Goal: Task Accomplishment & Management: Manage account settings

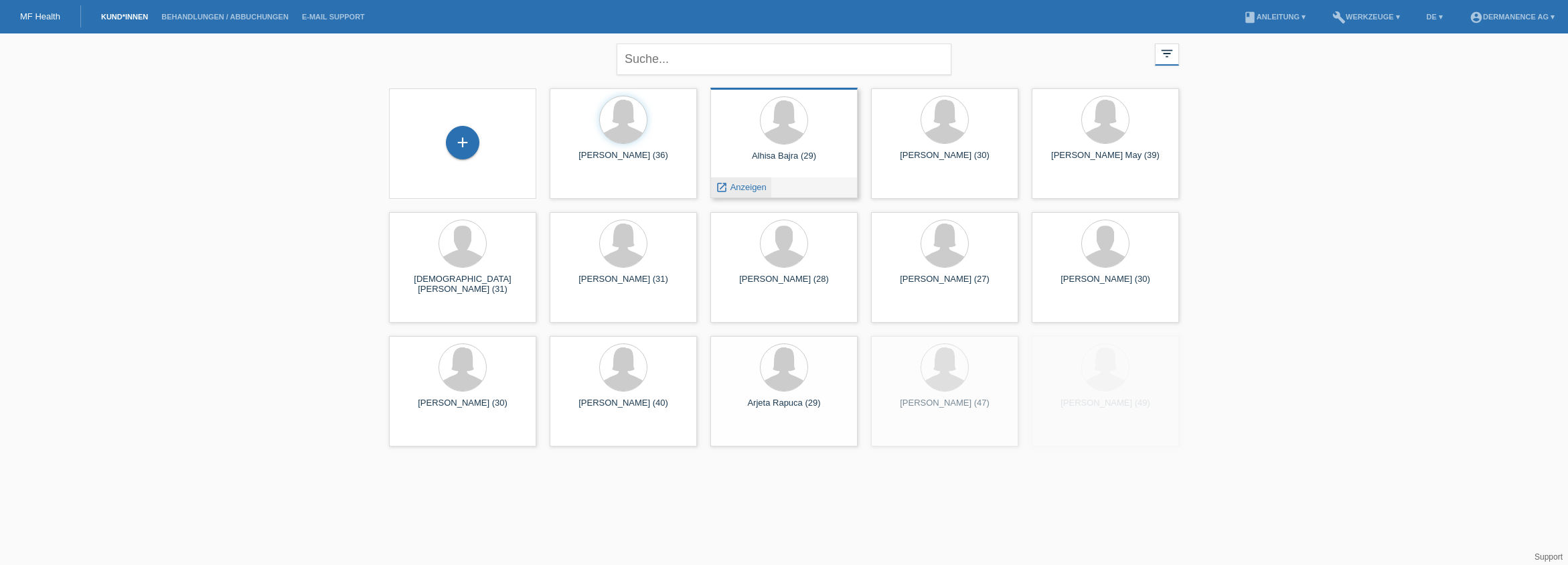
click at [744, 189] on span "Anzeigen" at bounding box center [749, 187] width 37 height 10
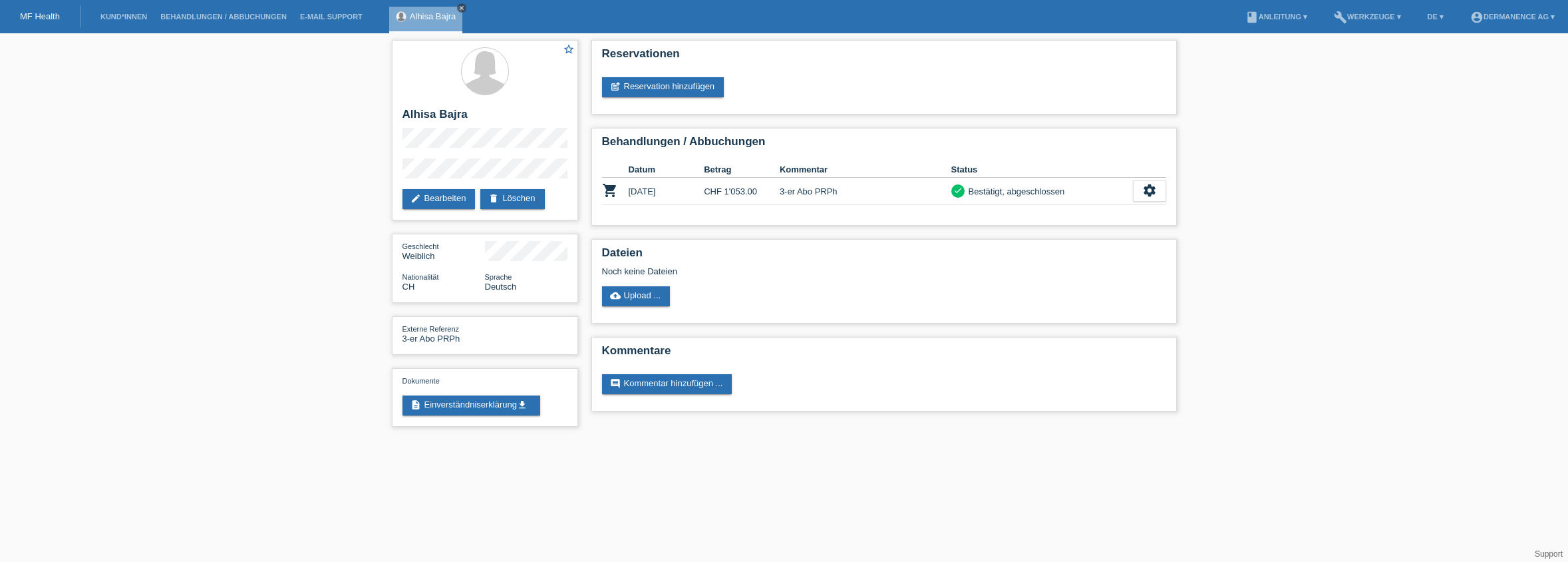
click at [462, 8] on icon "close" at bounding box center [462, 8] width 7 height 7
click at [122, 17] on link "Kund*innen" at bounding box center [123, 16] width 60 height 8
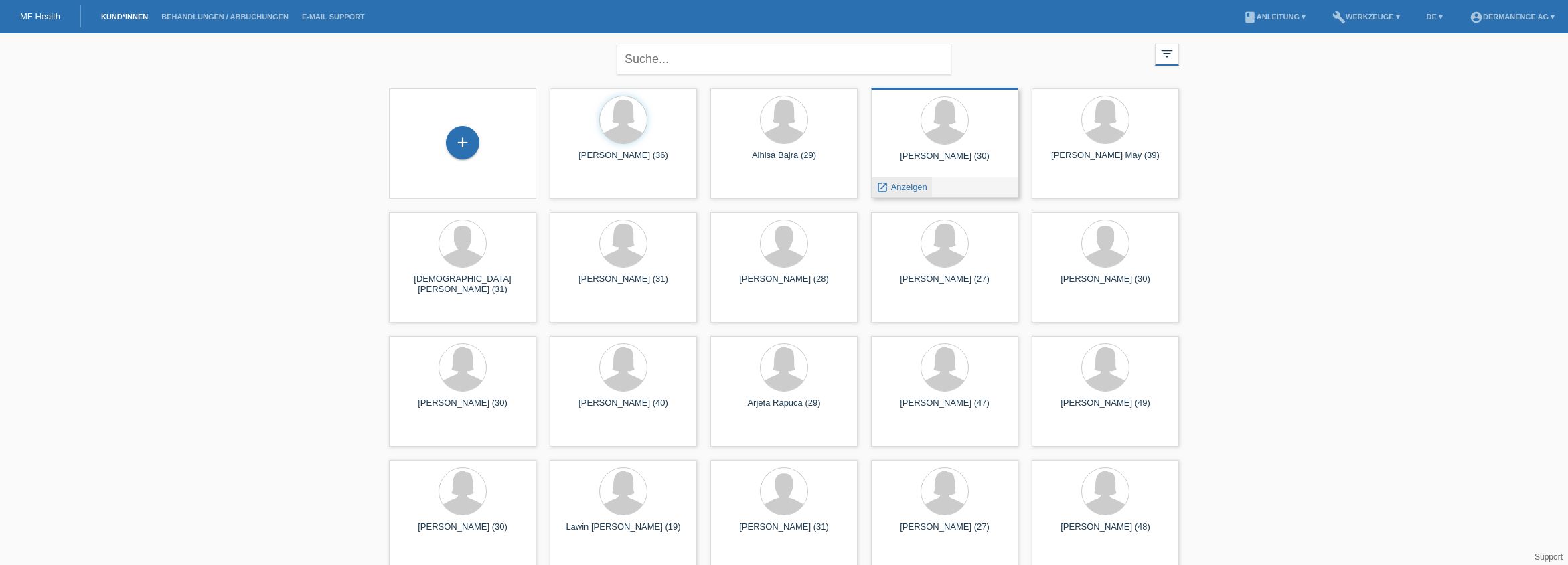
click at [908, 188] on span "Anzeigen" at bounding box center [909, 187] width 37 height 10
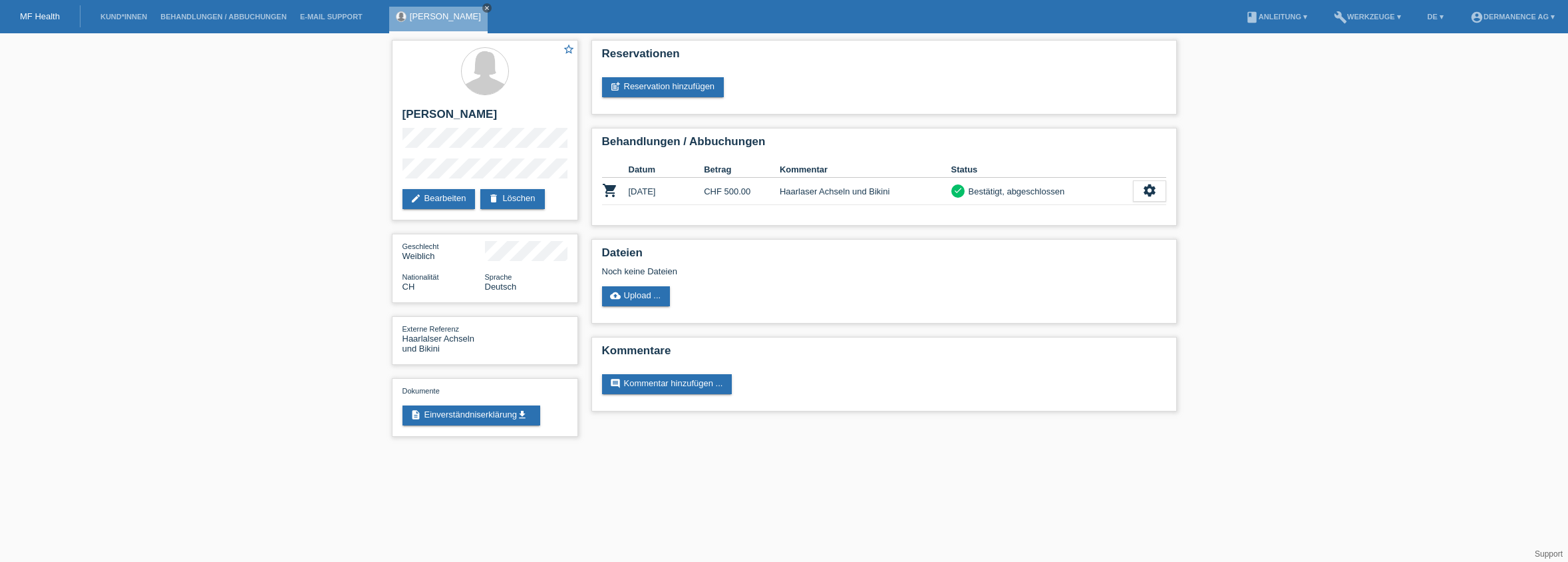
click at [484, 8] on icon "close" at bounding box center [487, 8] width 7 height 7
click at [85, 7] on nav "MF Health Kund*innen Behandlungen / Abbuchungen E-Mail Support menu account_cir…" at bounding box center [784, 16] width 1568 height 33
click at [60, 23] on div "MF Health" at bounding box center [40, 16] width 80 height 22
click at [42, 16] on link "MF Health" at bounding box center [40, 16] width 40 height 10
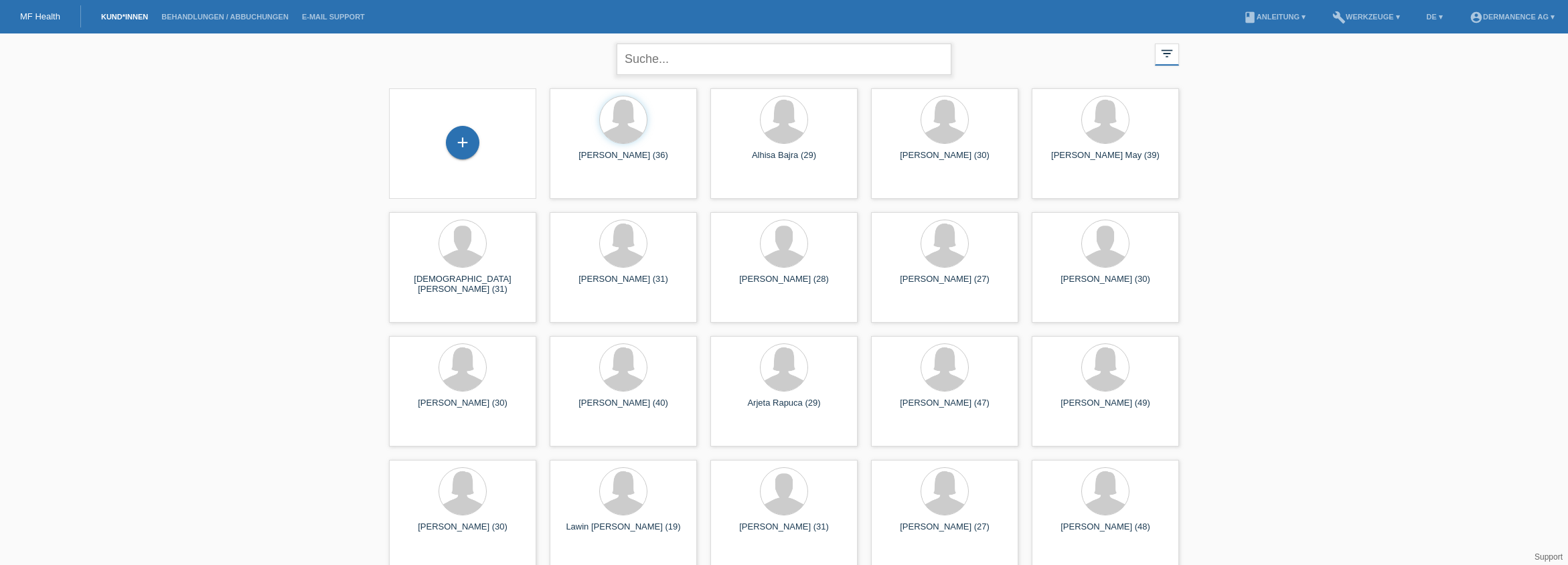
click at [705, 61] on input "text" at bounding box center [784, 59] width 335 height 31
type input "verta"
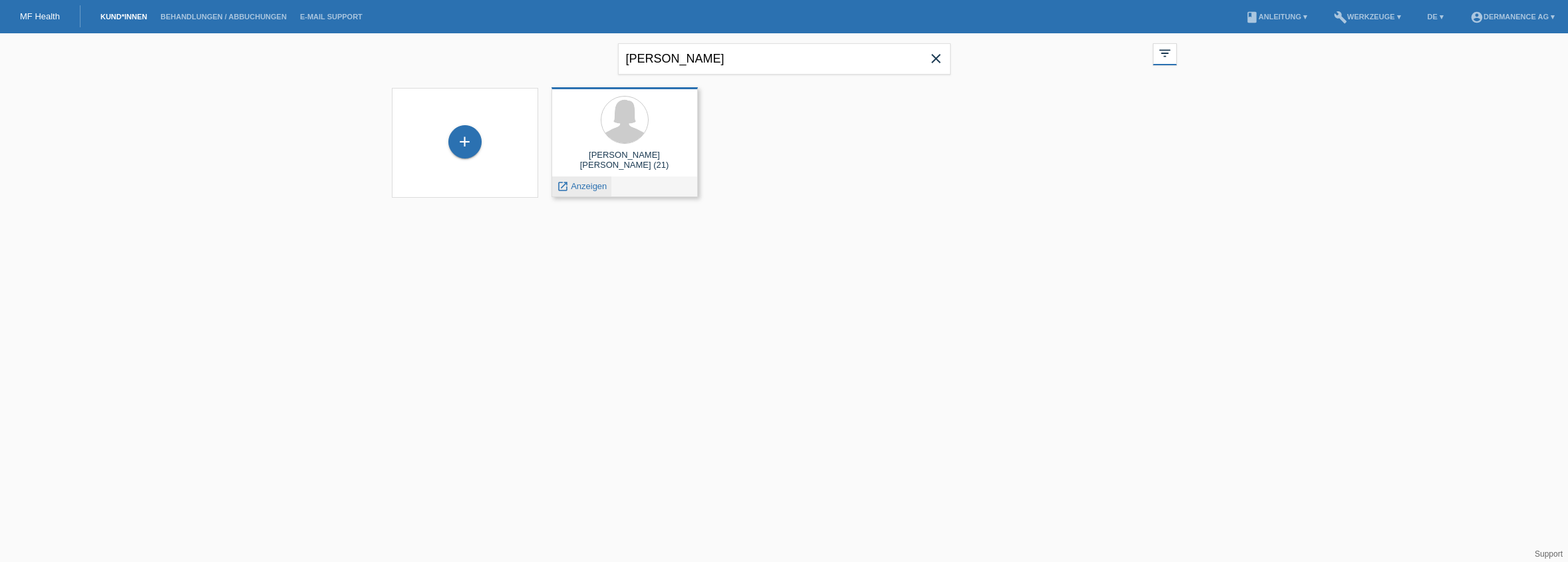
click at [593, 183] on div "launch Anzeigen" at bounding box center [582, 187] width 60 height 20
click at [592, 187] on span "Anzeigen" at bounding box center [589, 186] width 36 height 10
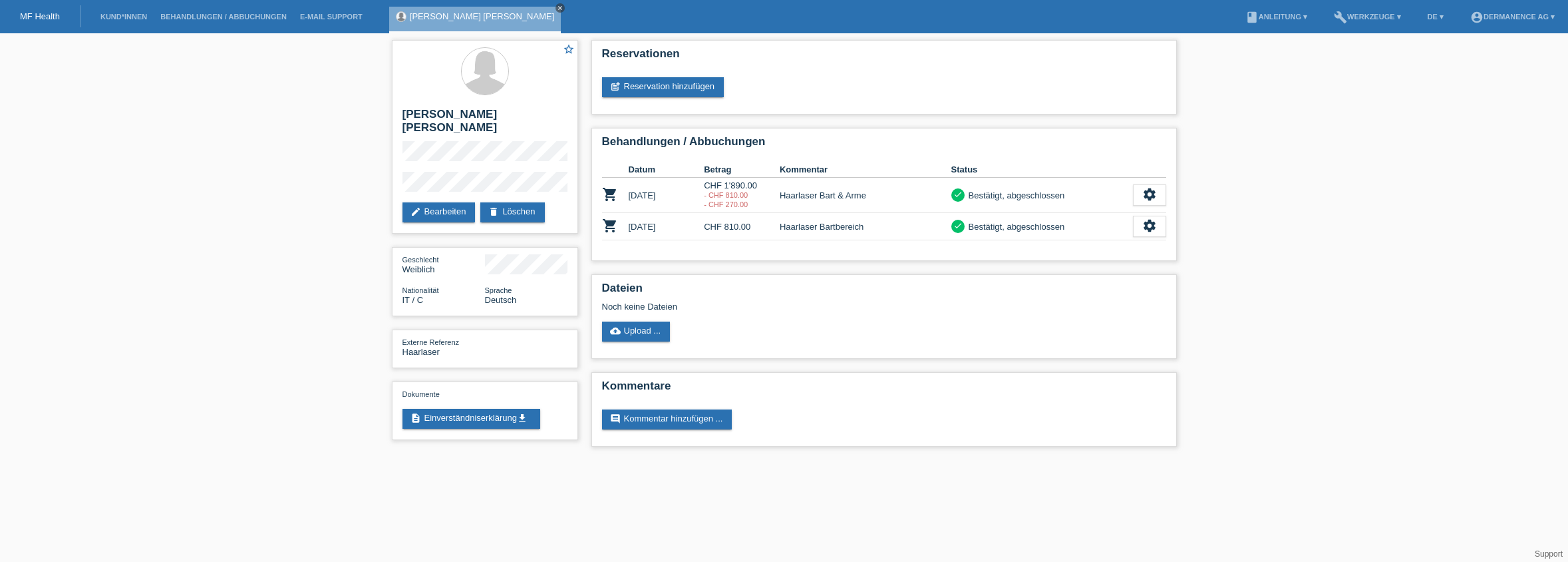
click at [556, 8] on icon "close" at bounding box center [560, 8] width 7 height 7
drag, startPoint x: 51, startPoint y: 2, endPoint x: 47, endPoint y: 11, distance: 9.8
click at [51, 3] on nav "MF Health Kund*innen Behandlungen / Abbuchungen E-Mail Support menu account_cir…" at bounding box center [784, 16] width 1568 height 33
click at [48, 12] on link "MF Health" at bounding box center [40, 16] width 40 height 10
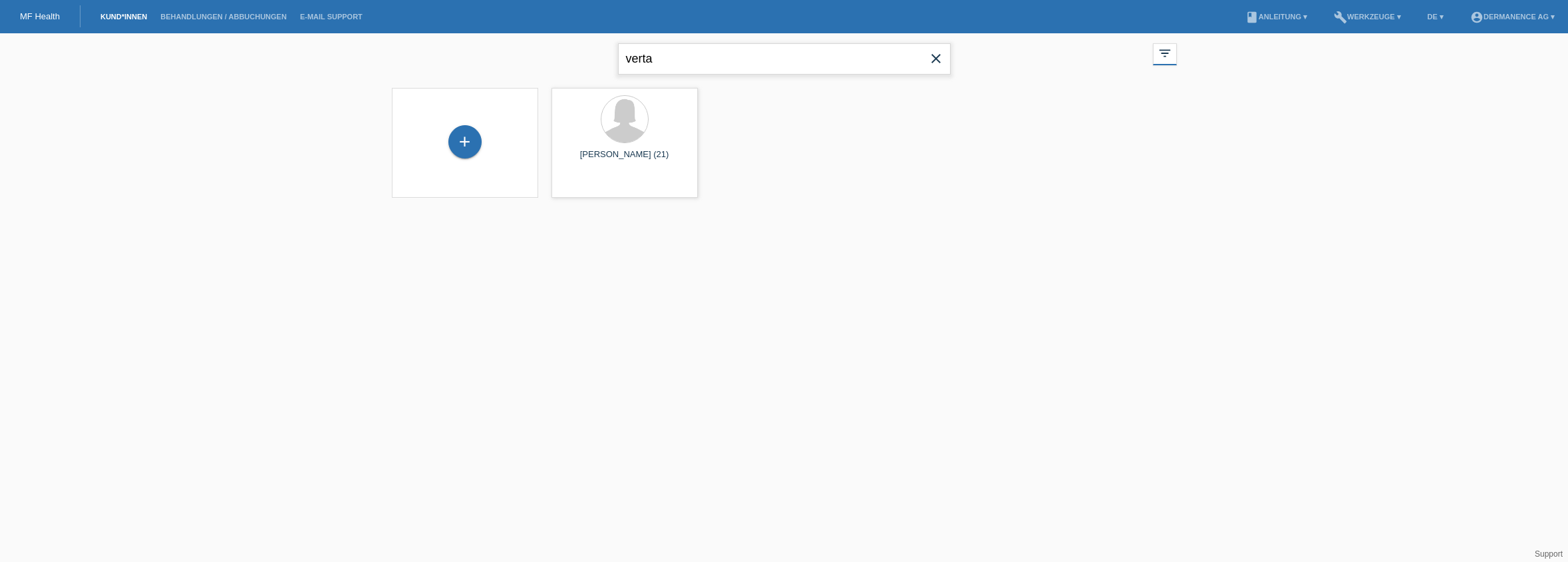
drag, startPoint x: 688, startPoint y: 57, endPoint x: 475, endPoint y: 52, distance: 213.1
click at [475, 52] on div "verta close filter_list view_module Alle Kund*innen anzeigen star Markierte Kun…" at bounding box center [784, 57] width 798 height 48
type input "bauer"
click at [596, 188] on span "Anzeigen" at bounding box center [589, 186] width 36 height 10
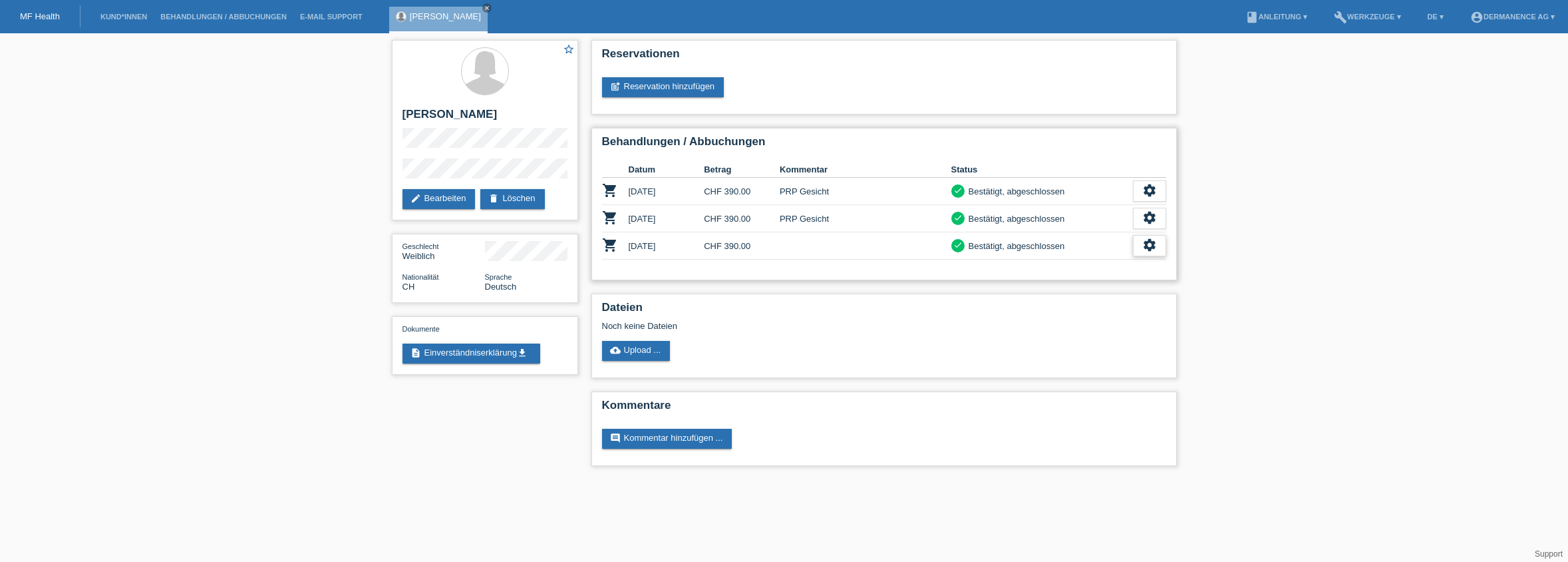
click at [1158, 247] on div "settings" at bounding box center [1149, 245] width 33 height 21
click at [1067, 332] on span "Stornierung hinzufügen..." at bounding box center [1054, 326] width 100 height 16
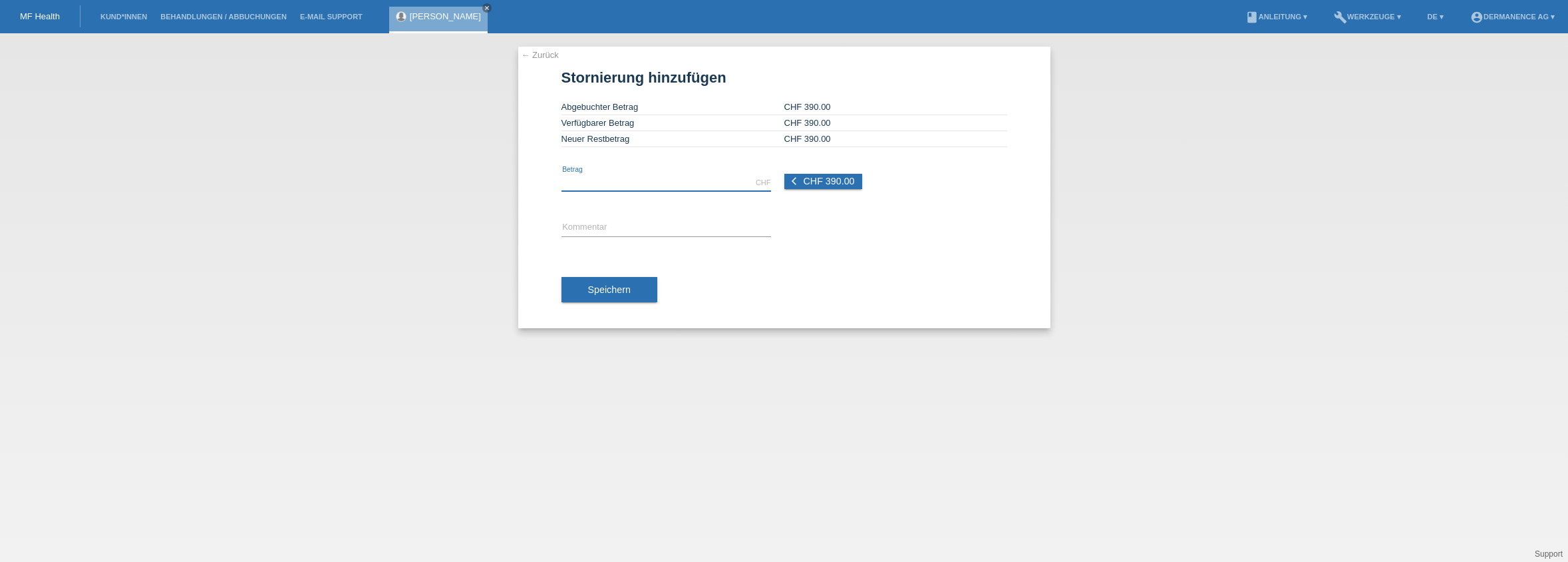
click at [610, 178] on input "text" at bounding box center [666, 183] width 209 height 17
type input "390.00"
click at [589, 224] on input "text" at bounding box center [666, 228] width 209 height 17
type input "doppelt erfasst (PRP Gesicht)"
click at [842, 181] on span "CHF 390.00" at bounding box center [828, 181] width 52 height 11
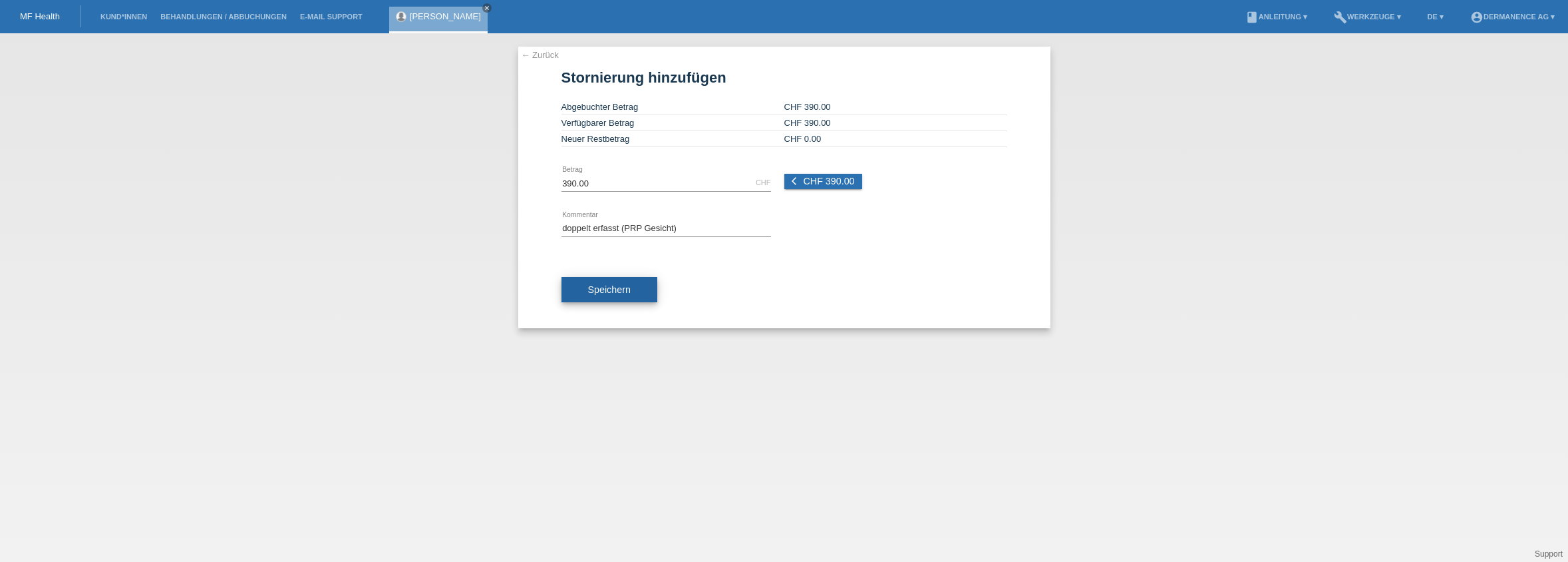
click at [594, 297] on button "Speichern" at bounding box center [609, 290] width 95 height 25
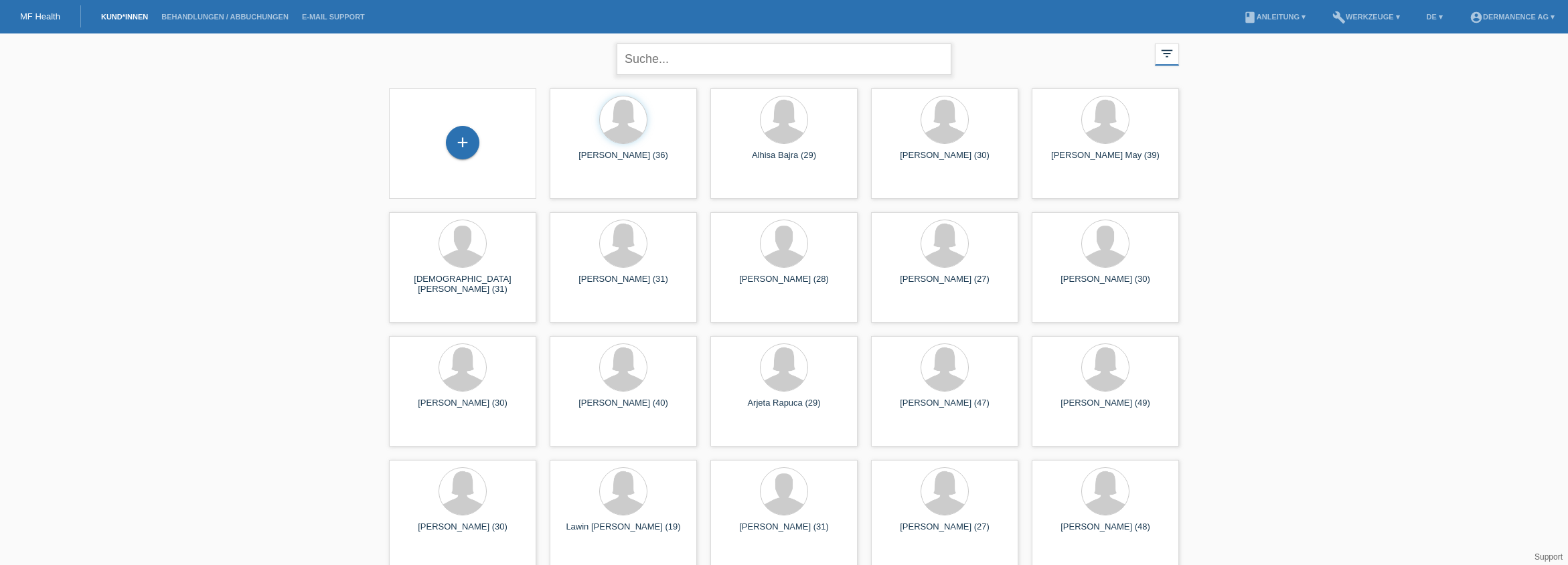
click at [649, 54] on input "text" at bounding box center [784, 59] width 335 height 31
type input "[PERSON_NAME]"
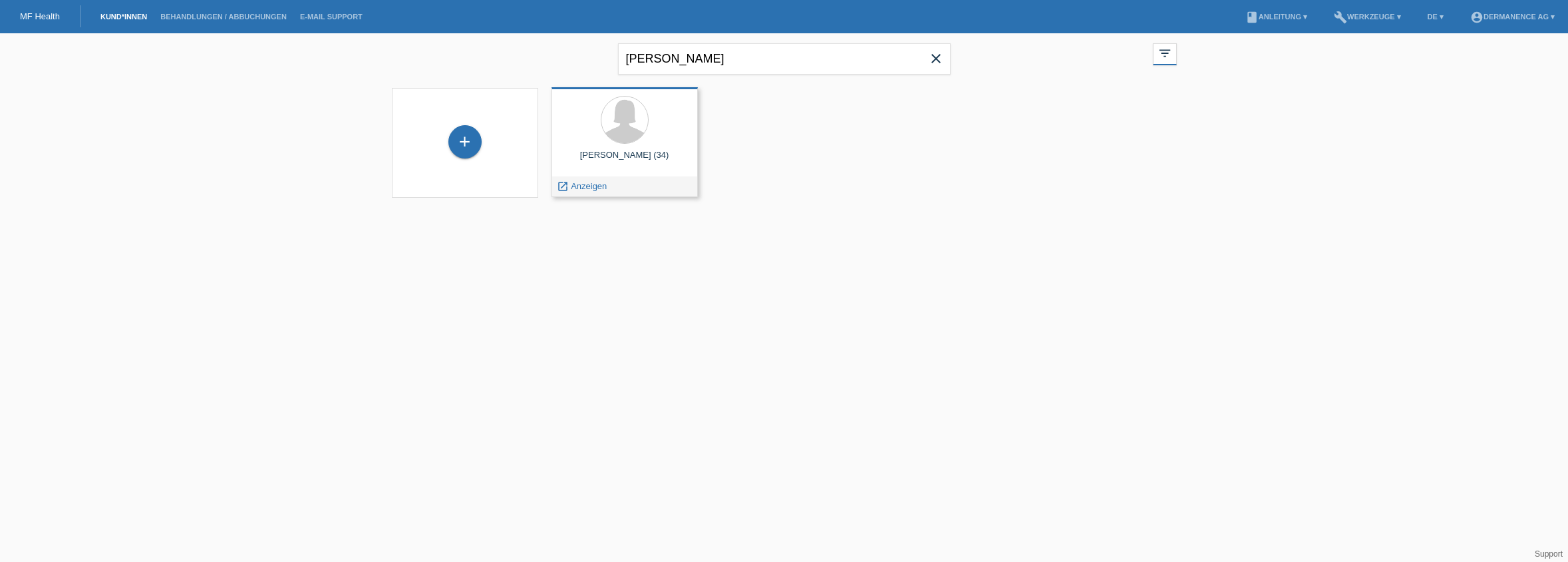
click at [593, 190] on span "Anzeigen" at bounding box center [589, 186] width 36 height 10
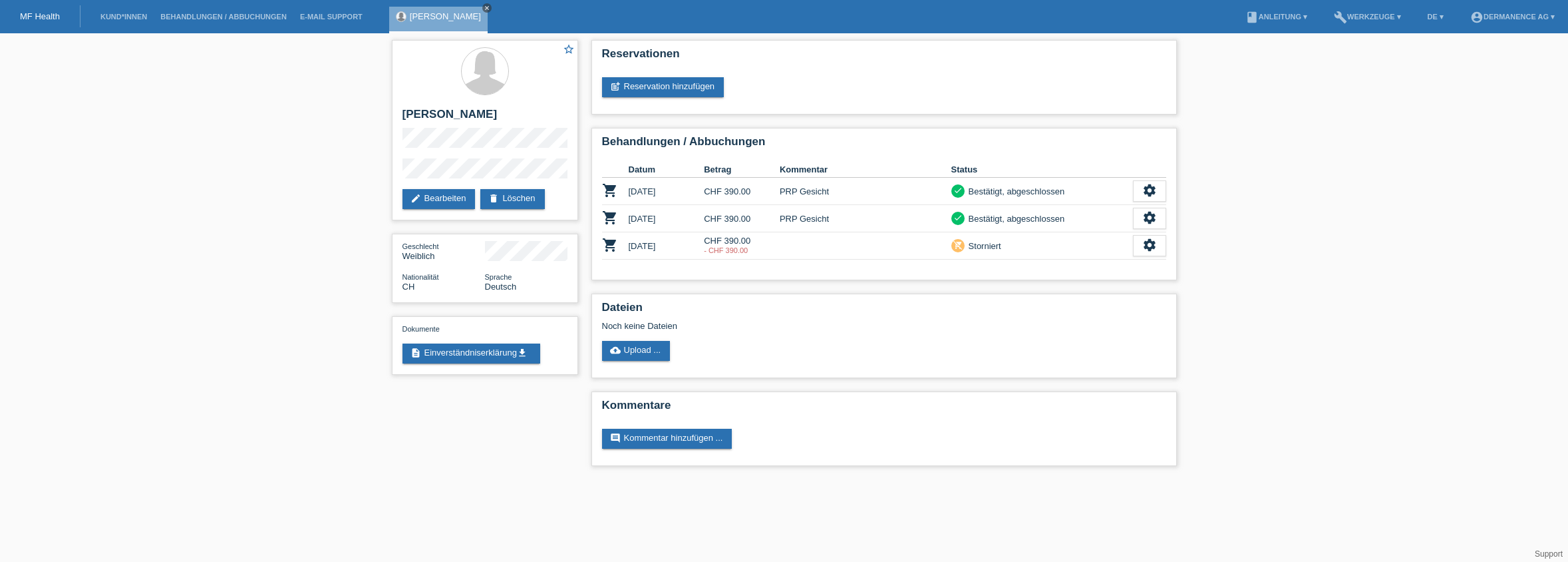
click at [484, 9] on icon "close" at bounding box center [487, 8] width 7 height 7
click at [112, 19] on link "Kund*innen" at bounding box center [123, 16] width 60 height 8
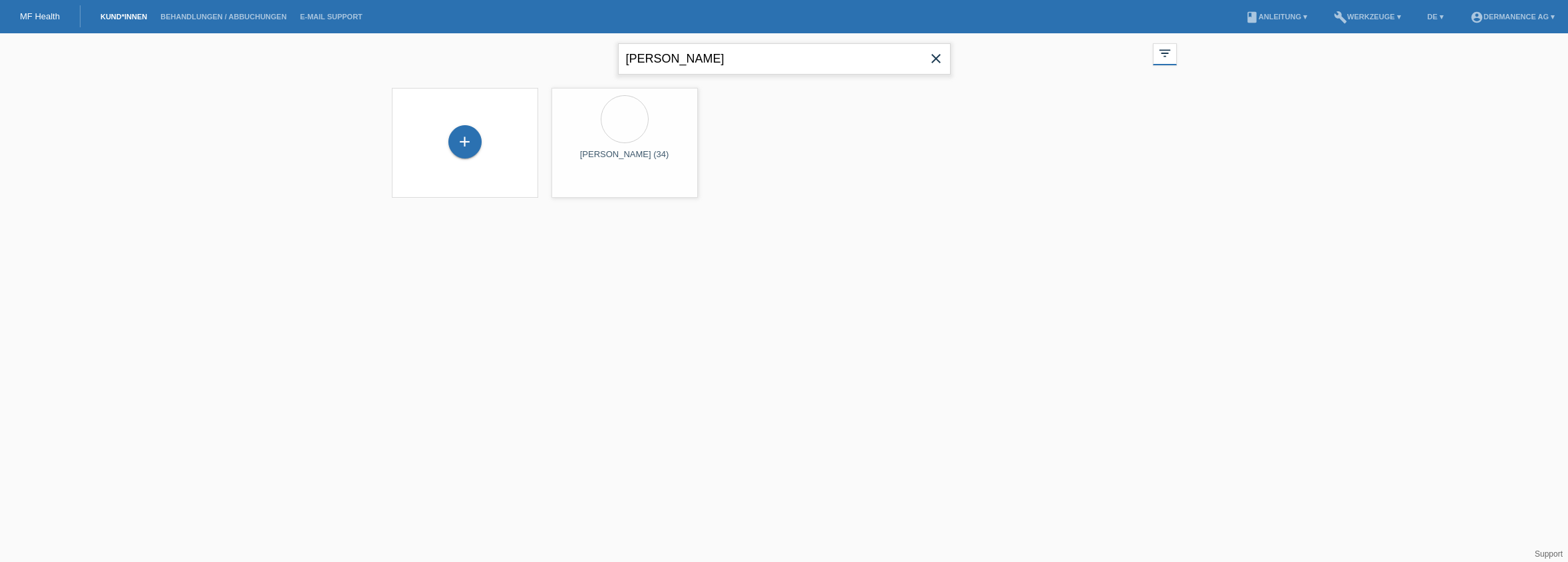
drag, startPoint x: 720, startPoint y: 59, endPoint x: 506, endPoint y: 64, distance: 214.1
click at [506, 64] on div "[PERSON_NAME] close filter_list view_module Alle Kund*innen anzeigen star Marki…" at bounding box center [784, 57] width 798 height 48
type input "fitze"
click at [598, 190] on span "Anzeigen" at bounding box center [589, 186] width 36 height 10
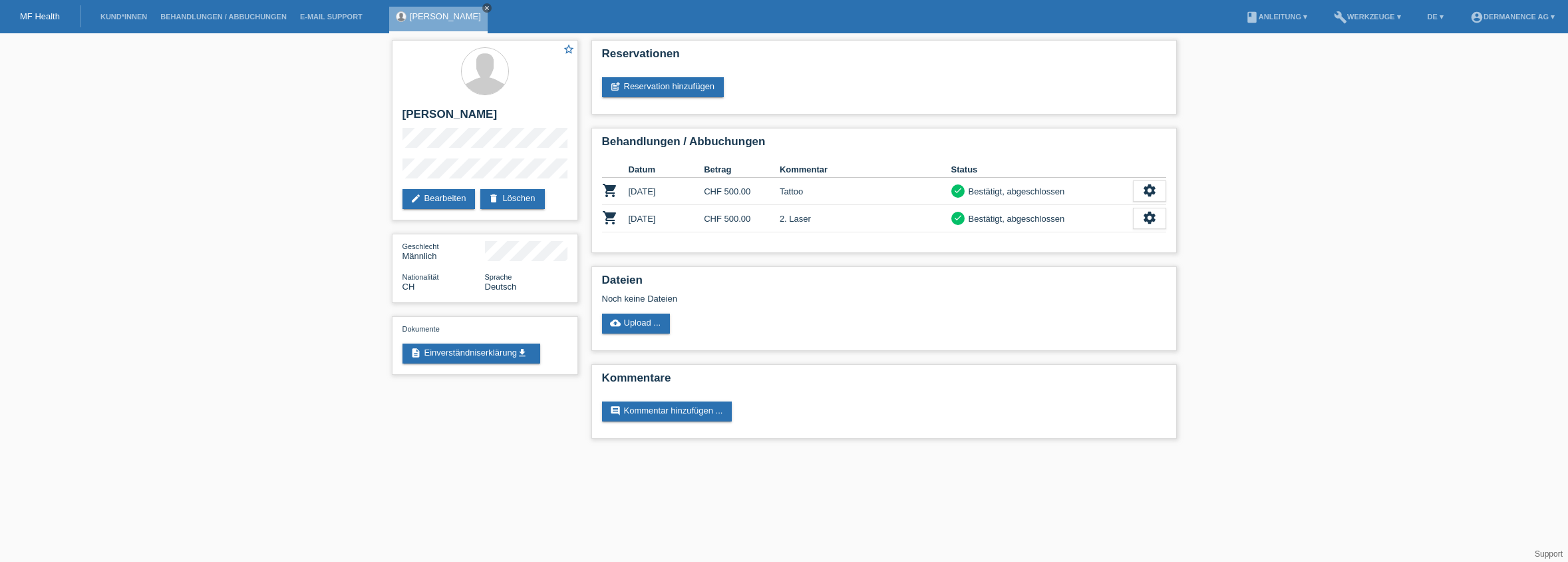
click at [484, 10] on icon "close" at bounding box center [487, 8] width 7 height 7
click at [43, 24] on div "MF Health" at bounding box center [40, 16] width 80 height 22
click at [52, 20] on link "MF Health" at bounding box center [40, 16] width 40 height 10
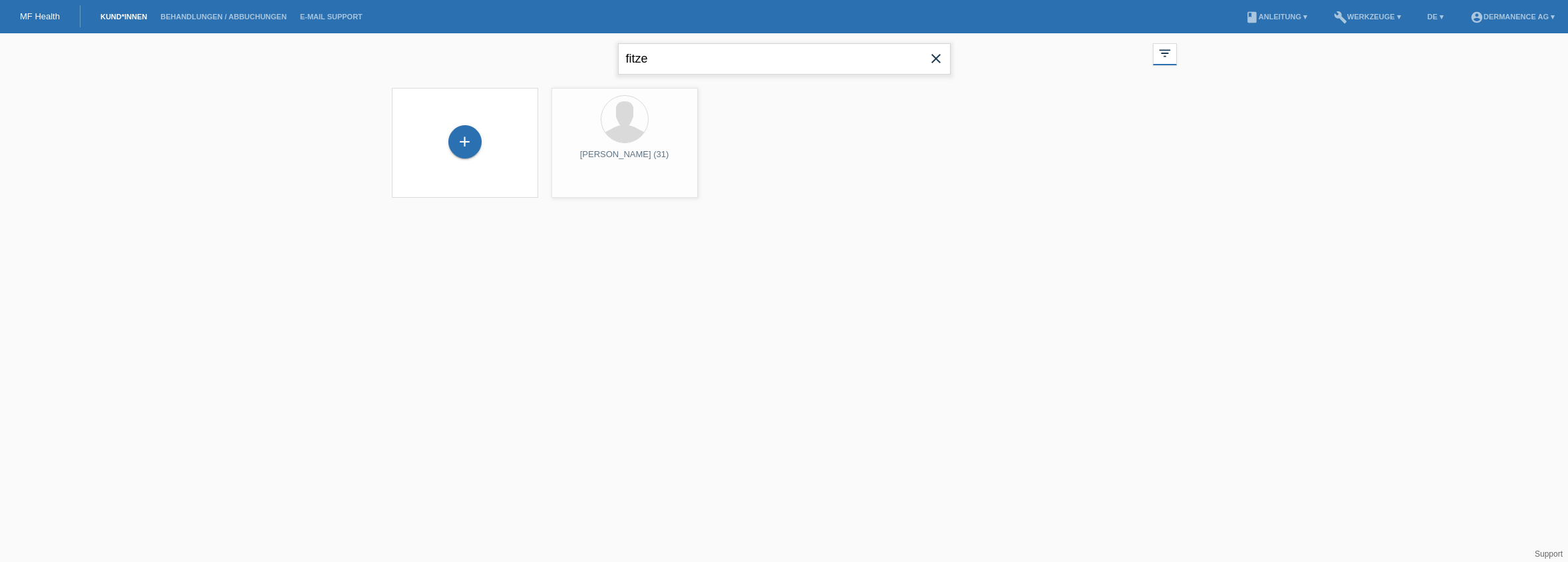
drag, startPoint x: 666, startPoint y: 64, endPoint x: 532, endPoint y: 62, distance: 134.0
click at [532, 62] on div "fitze close filter_list view_module Alle Kund*innen anzeigen star Markierte Kun…" at bounding box center [784, 57] width 798 height 48
drag, startPoint x: 772, startPoint y: 59, endPoint x: 521, endPoint y: 55, distance: 251.0
click at [521, 55] on div "silva close filter_list view_module Alle Kund*innen anzeigen star Markierte Kun…" at bounding box center [784, 57] width 798 height 48
type input "hector silva"
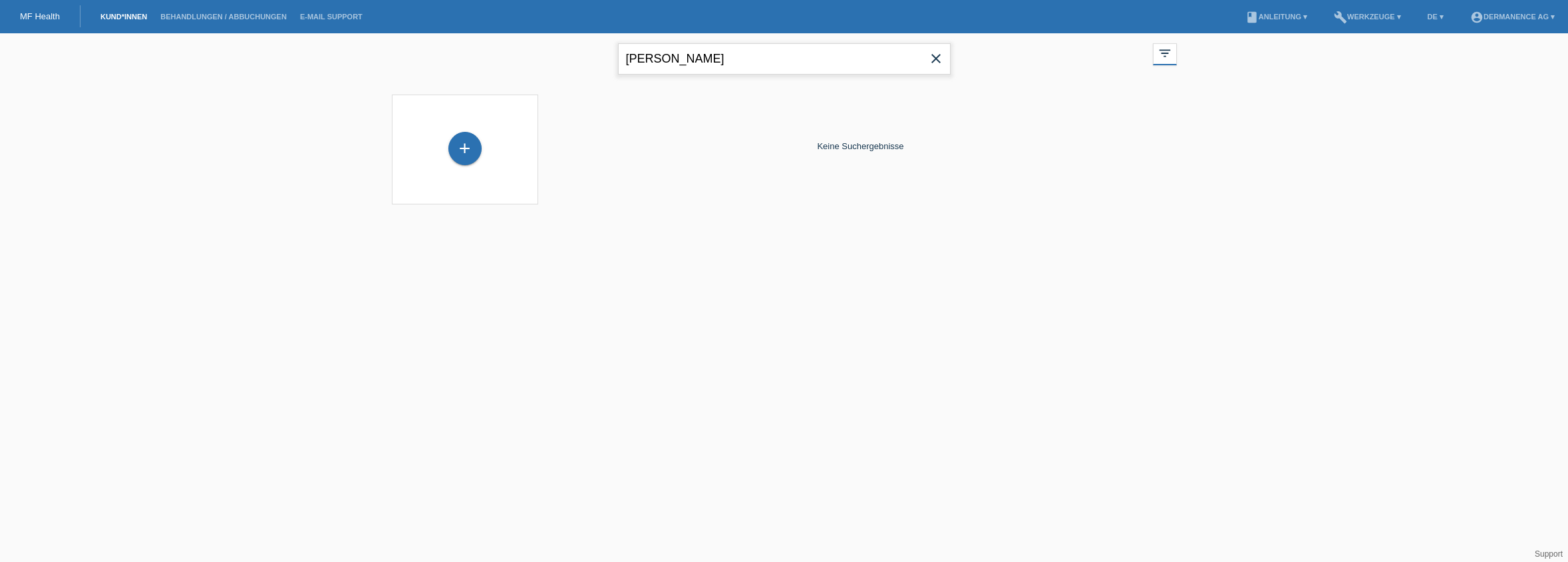
drag, startPoint x: 675, startPoint y: 63, endPoint x: 449, endPoint y: 63, distance: 226.0
click at [449, 63] on div "hector silva close filter_list view_module Alle Kund*innen anzeigen star Markie…" at bounding box center [784, 57] width 798 height 48
click at [41, 12] on link "MF Health" at bounding box center [40, 16] width 40 height 10
click at [938, 59] on icon "close" at bounding box center [936, 58] width 16 height 16
drag, startPoint x: 599, startPoint y: 58, endPoint x: 574, endPoint y: 59, distance: 25.0
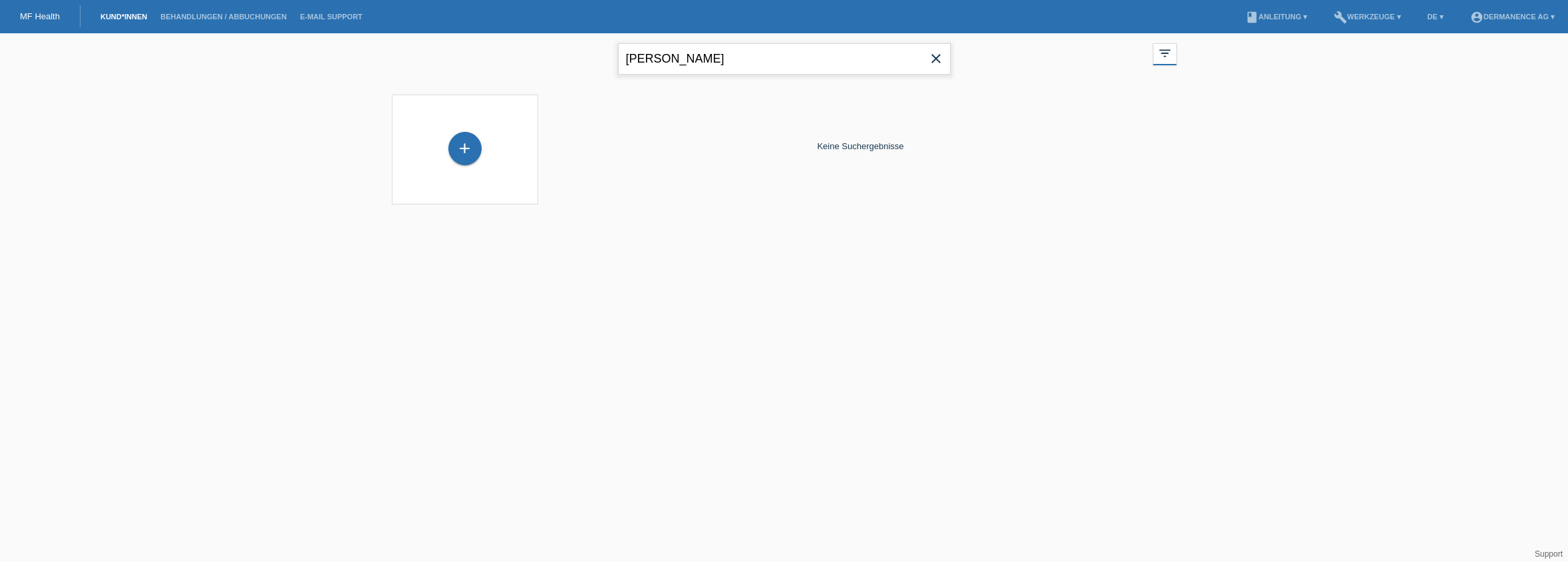
click at [574, 59] on div "[PERSON_NAME] close filter_list view_module Alle Kund*innen anzeigen star Marki…" at bounding box center [784, 57] width 798 height 48
type input "a"
drag, startPoint x: 688, startPoint y: 61, endPoint x: 580, endPoint y: 52, distance: 108.4
click at [580, 52] on div "a close filter_list view_module Alle Kund*innen anzeigen star Markierte Kund*in…" at bounding box center [784, 57] width 798 height 48
click at [39, 16] on link "MF Health" at bounding box center [40, 16] width 40 height 10
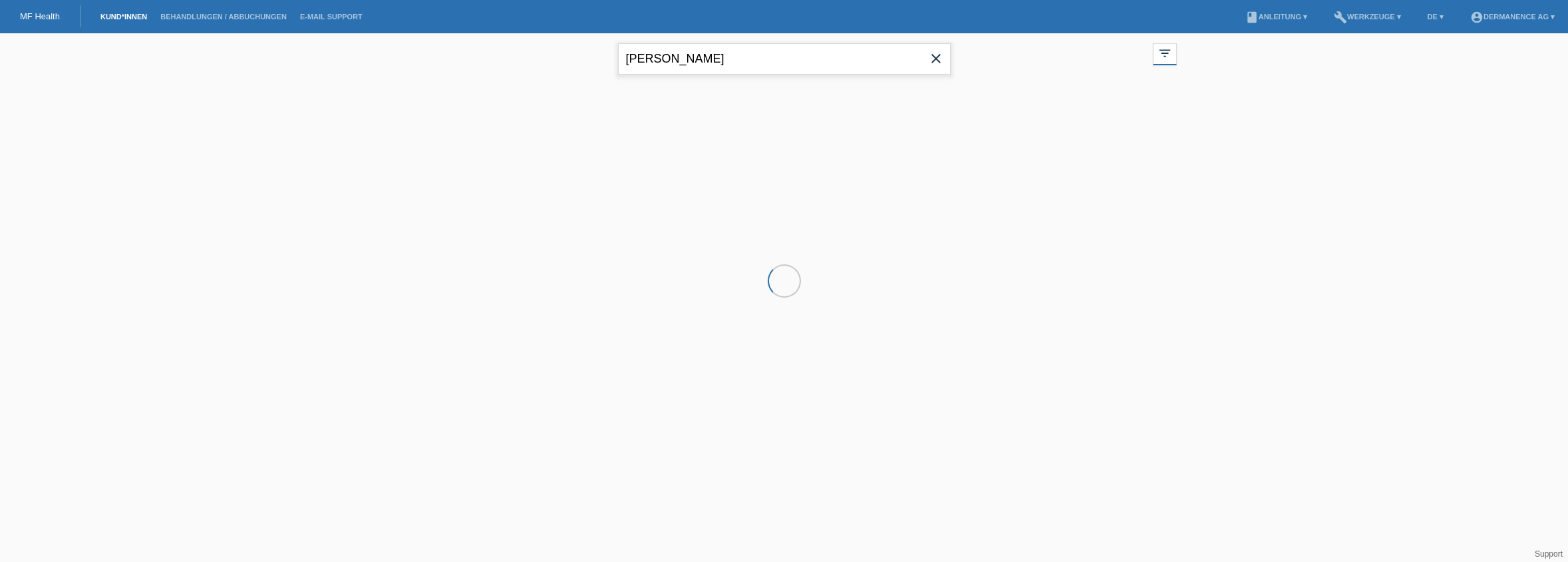
drag, startPoint x: 684, startPoint y: 63, endPoint x: 708, endPoint y: 58, distance: 24.5
click at [705, 58] on input "[PERSON_NAME]" at bounding box center [784, 58] width 333 height 31
drag, startPoint x: 704, startPoint y: 58, endPoint x: 313, endPoint y: 68, distance: 391.1
click at [312, 68] on div "[PERSON_NAME] close filter_list view_module Alle Kund*innen anzeigen star Marki…" at bounding box center [784, 127] width 1568 height 188
drag, startPoint x: 696, startPoint y: 58, endPoint x: 562, endPoint y: 60, distance: 134.0
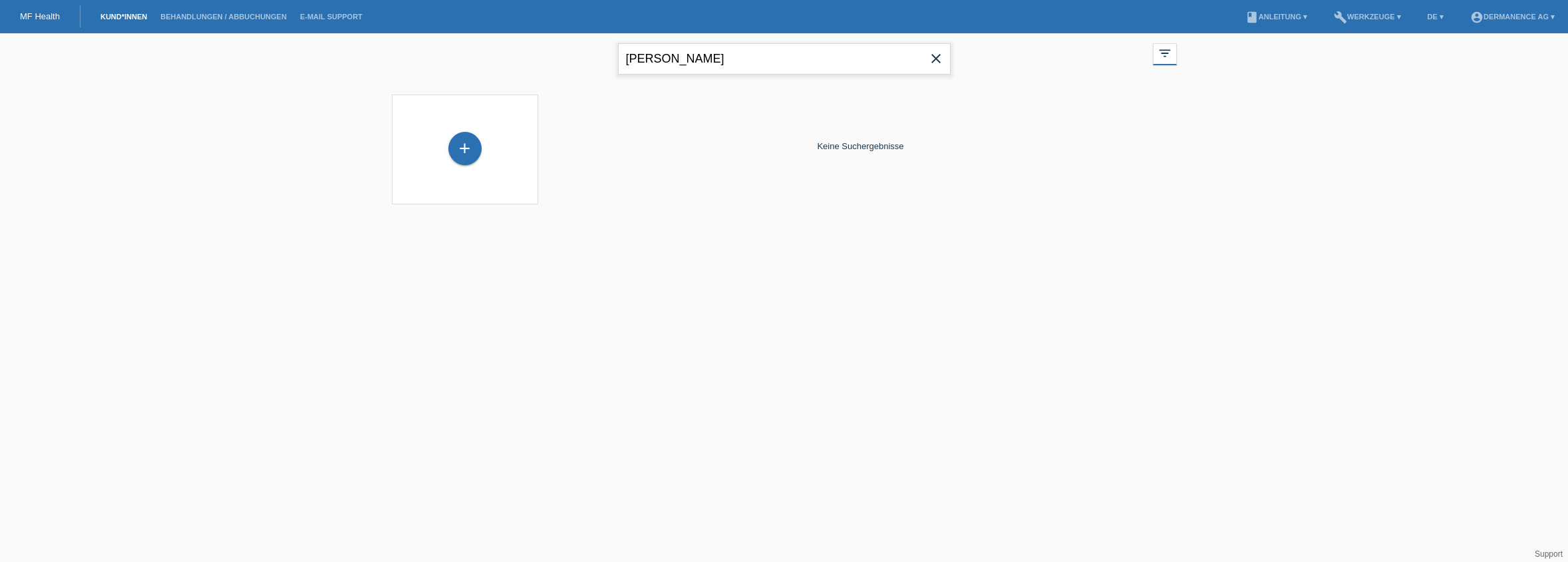
click at [562, 60] on div "[PERSON_NAME] close filter_list view_module Alle Kund*innen anzeigen star Marki…" at bounding box center [784, 57] width 798 height 48
type input "[PERSON_NAME]"
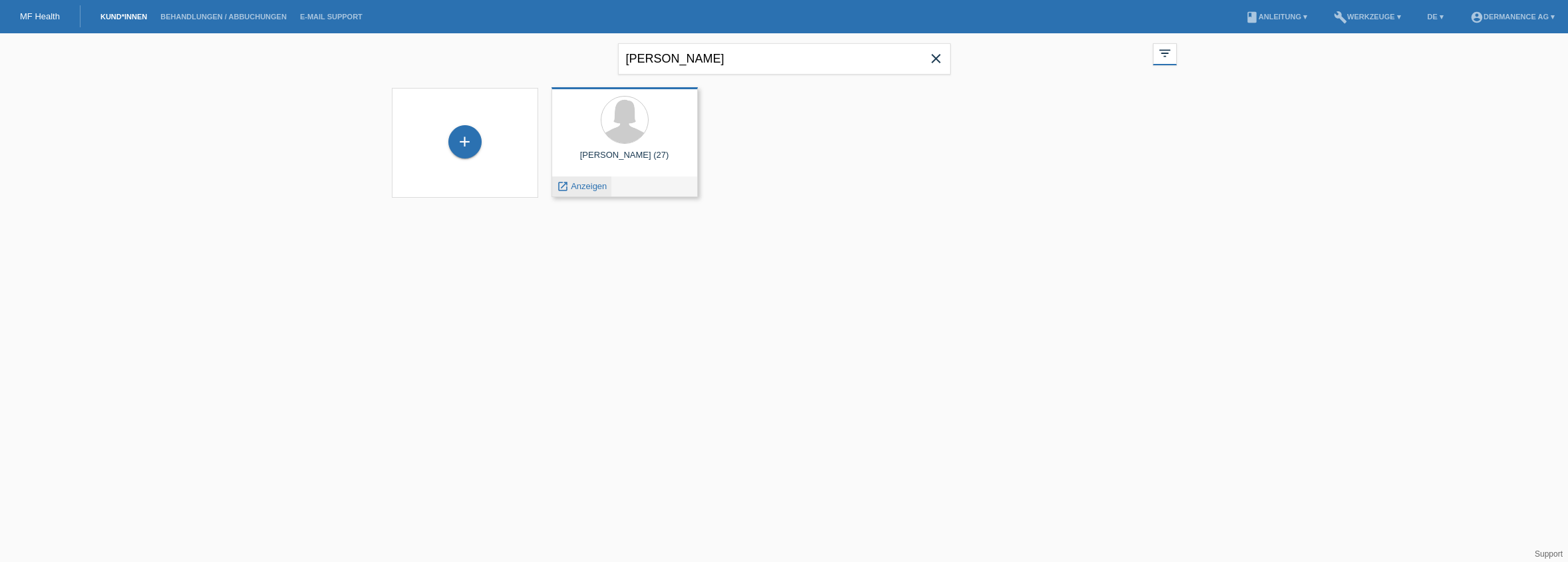
click at [589, 192] on div "launch Anzeigen" at bounding box center [582, 187] width 60 height 20
click at [587, 191] on div "launch Anzeigen" at bounding box center [582, 187] width 60 height 20
click at [583, 187] on span "Anzeigen" at bounding box center [589, 186] width 36 height 10
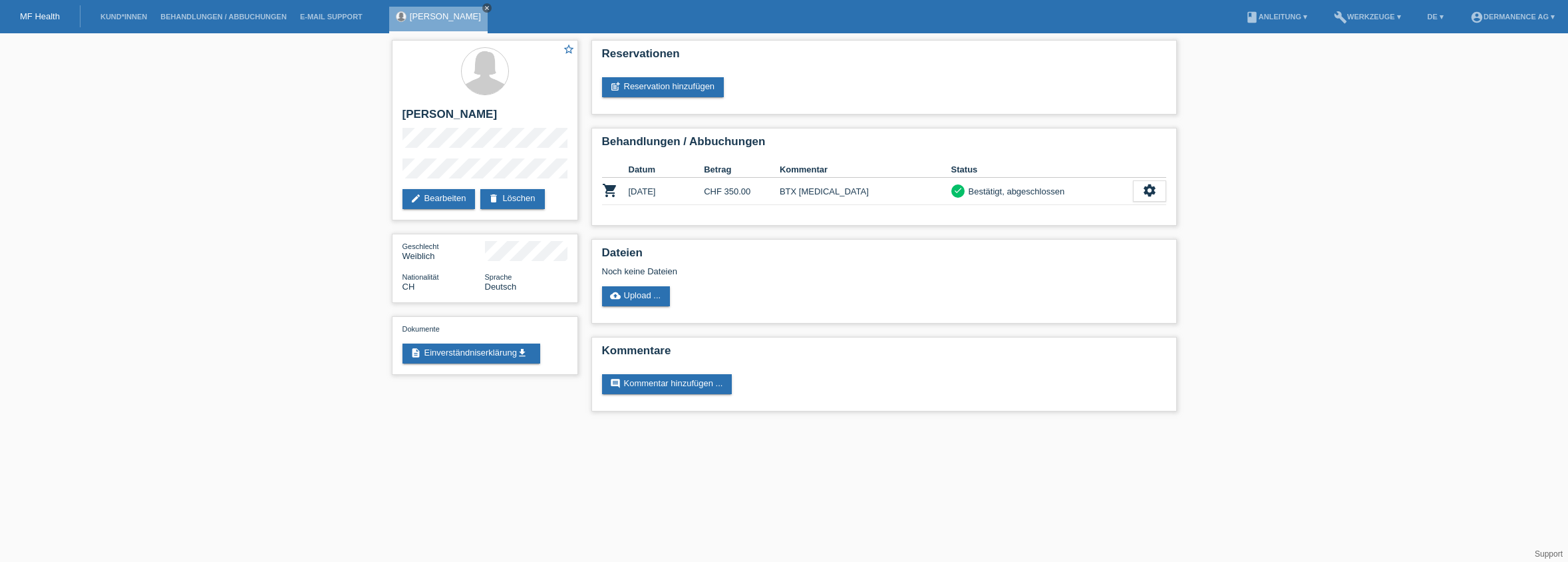
click at [484, 8] on icon "close" at bounding box center [487, 8] width 7 height 7
click at [68, 18] on div "MF Health" at bounding box center [40, 16] width 80 height 22
click at [61, 19] on div "MF Health" at bounding box center [40, 16] width 80 height 22
click at [46, 18] on link "MF Health" at bounding box center [40, 16] width 40 height 10
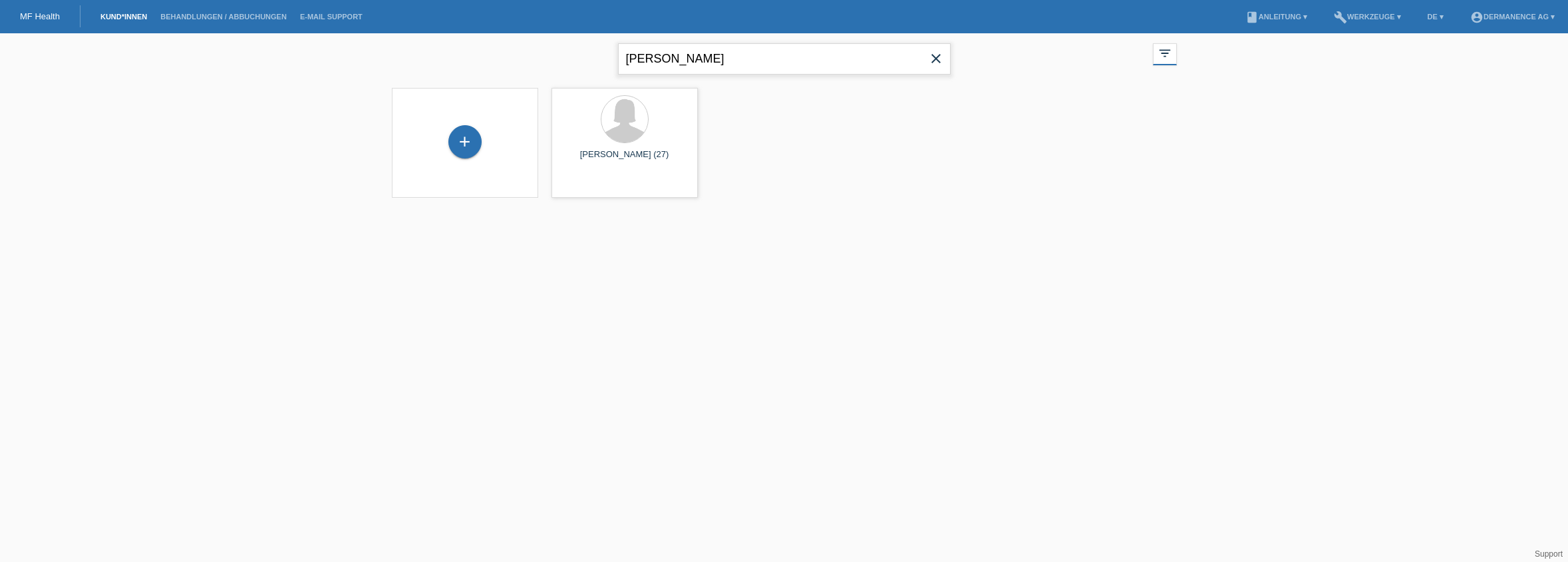
drag, startPoint x: 473, startPoint y: 49, endPoint x: 450, endPoint y: 49, distance: 23.0
click at [450, 49] on div "[PERSON_NAME] close filter_list view_module Alle Kund*innen anzeigen star Marki…" at bounding box center [784, 57] width 798 height 48
type input "lejla"
drag, startPoint x: 665, startPoint y: 61, endPoint x: 451, endPoint y: 53, distance: 214.1
click at [451, 53] on div "lejla close filter_list view_module Alle Kund*innen anzeigen star Markierte Kun…" at bounding box center [784, 57] width 798 height 48
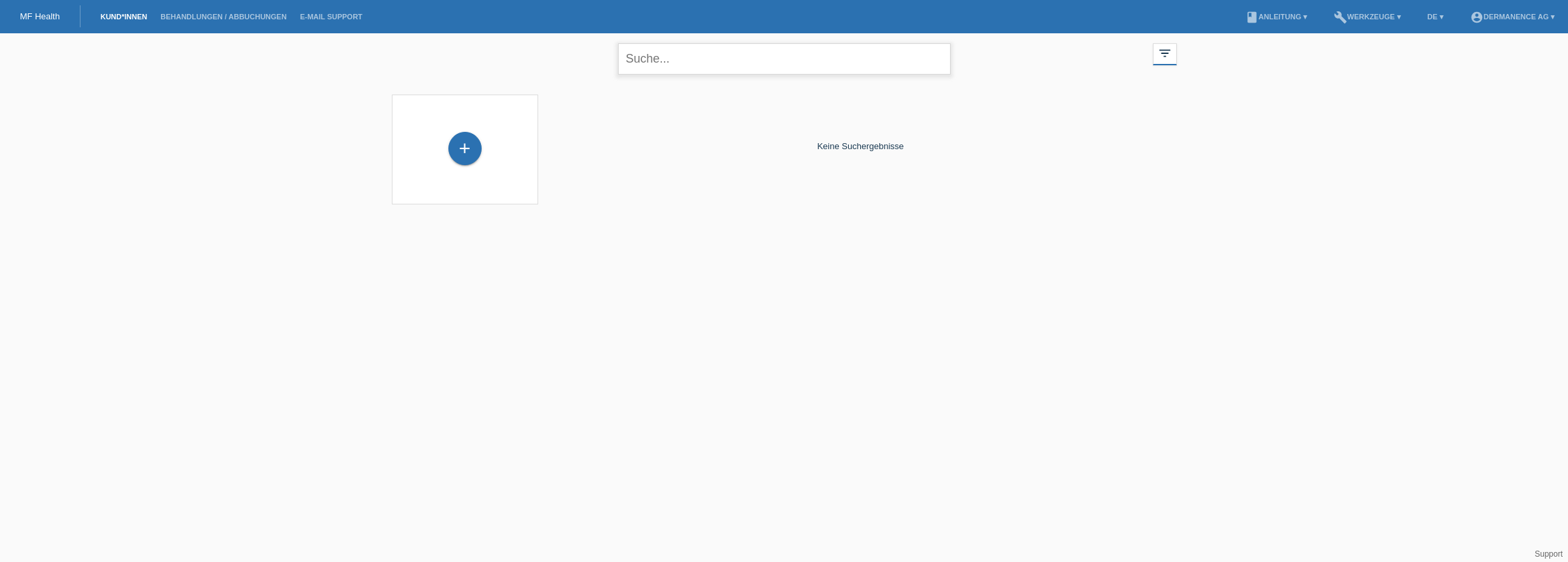
click at [656, 55] on input "text" at bounding box center [784, 58] width 333 height 31
type input "habibullah"
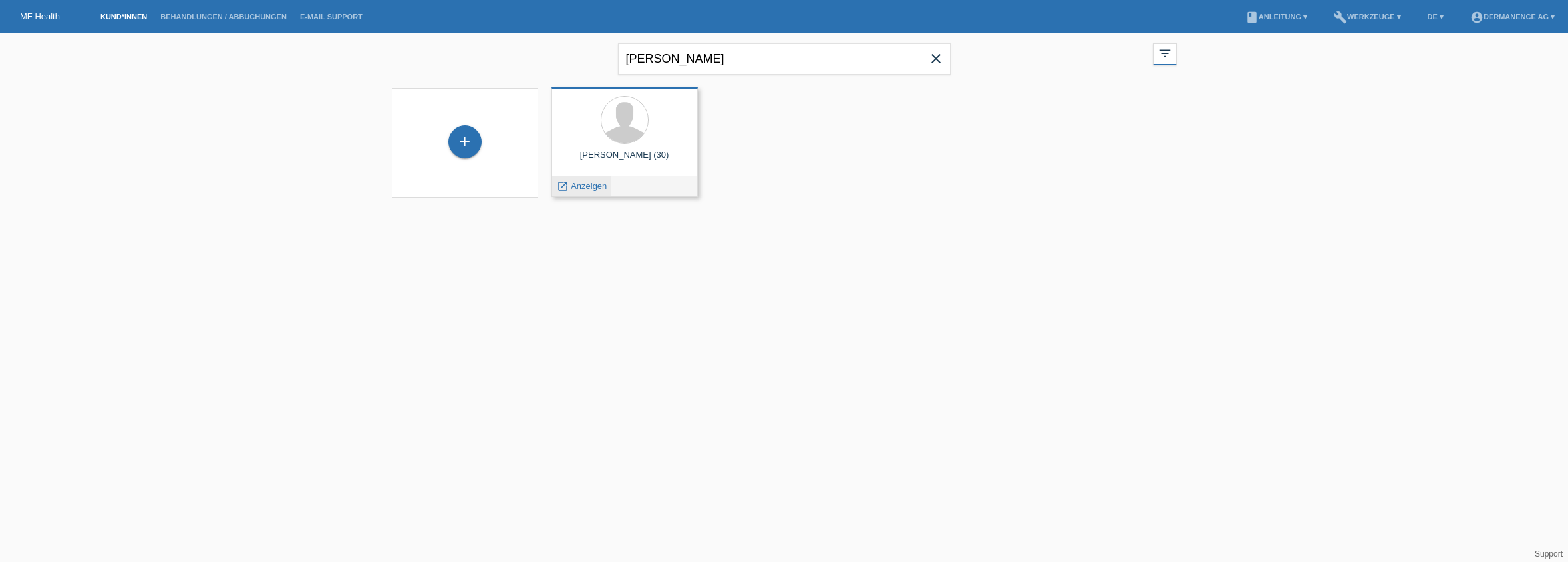
click at [594, 187] on span "Anzeigen" at bounding box center [589, 186] width 36 height 10
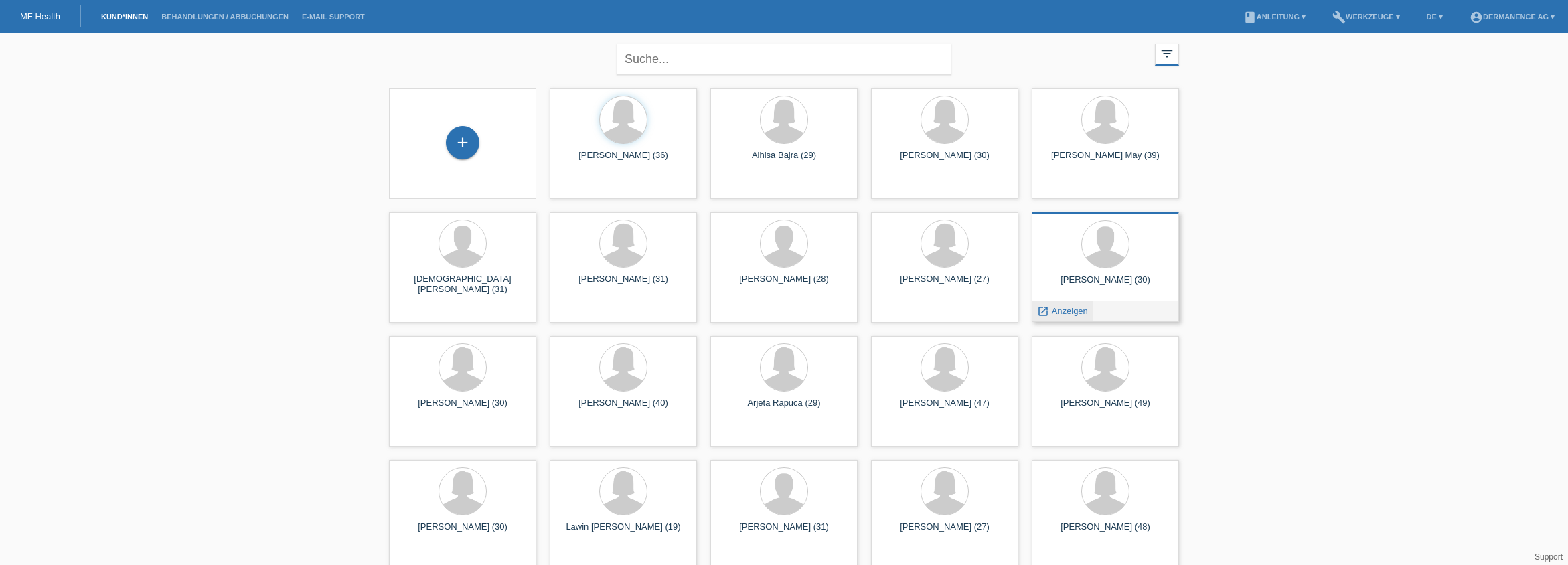
click at [1056, 306] on span "Anzeigen" at bounding box center [1070, 311] width 37 height 10
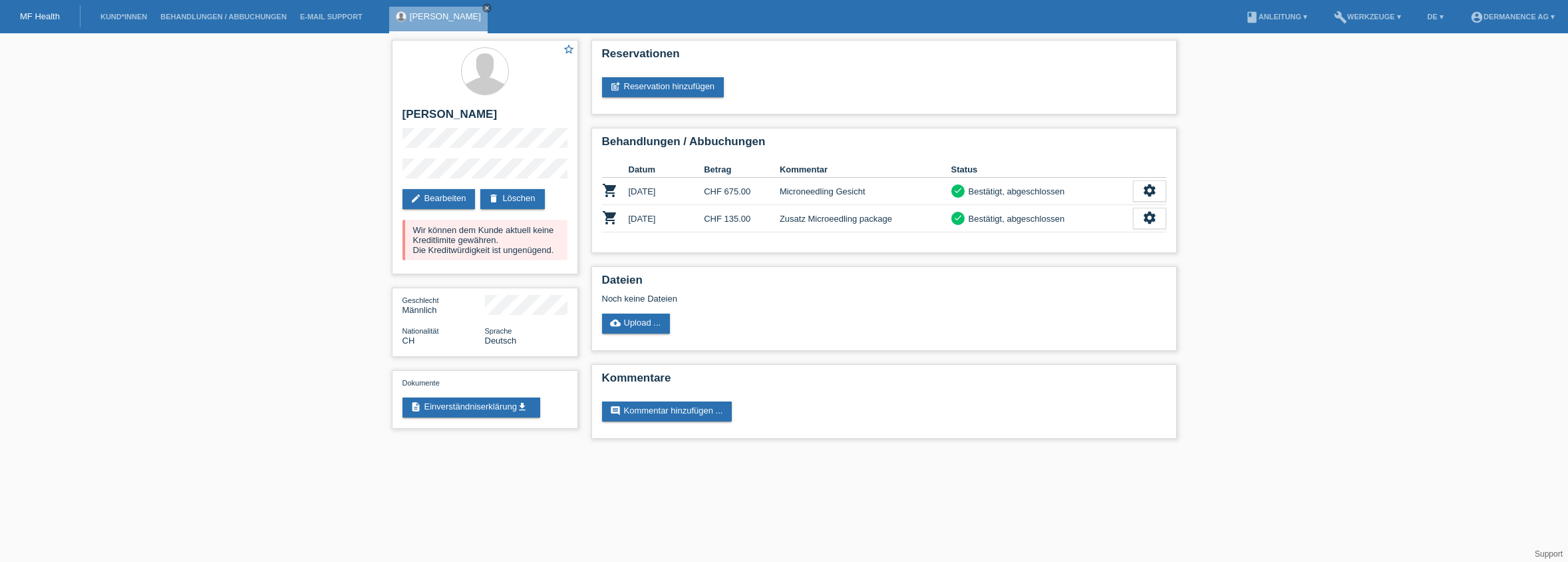
click at [485, 10] on div "[PERSON_NAME] close" at bounding box center [438, 20] width 99 height 27
click at [489, 9] on icon "close" at bounding box center [487, 8] width 7 height 7
click at [20, 19] on link "MF Health" at bounding box center [40, 16] width 40 height 10
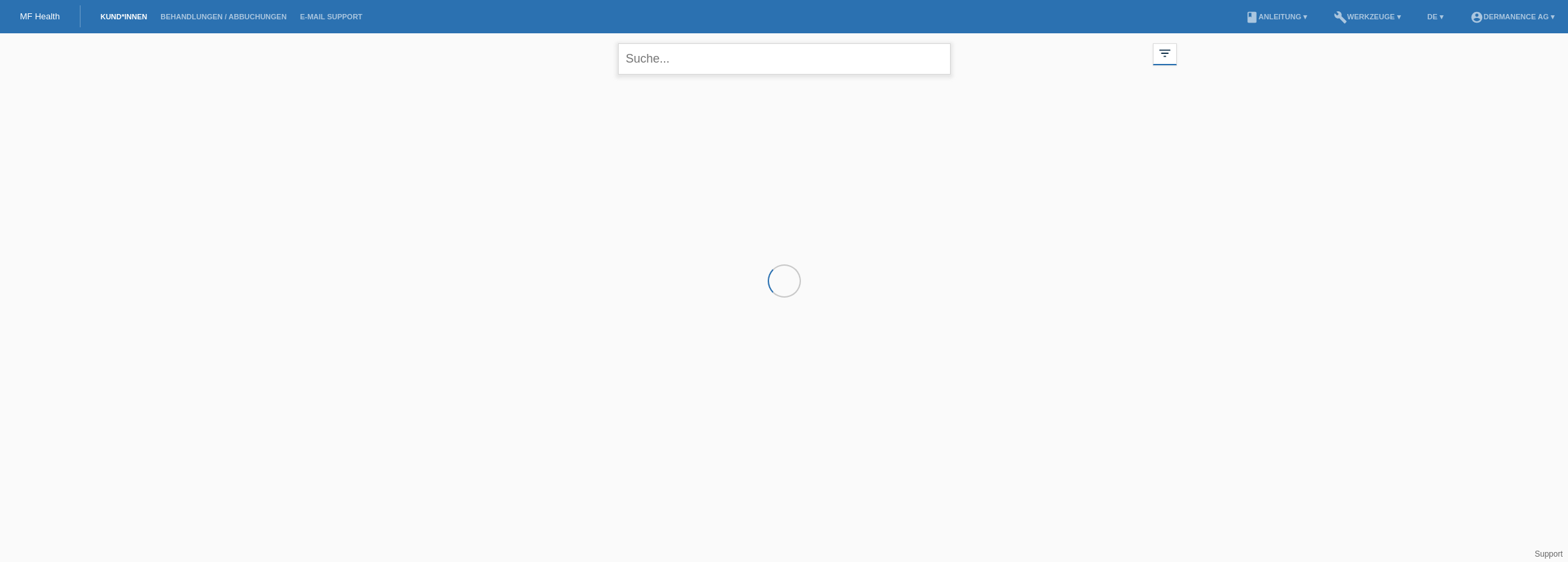
click at [657, 64] on input "text" at bounding box center [784, 58] width 333 height 31
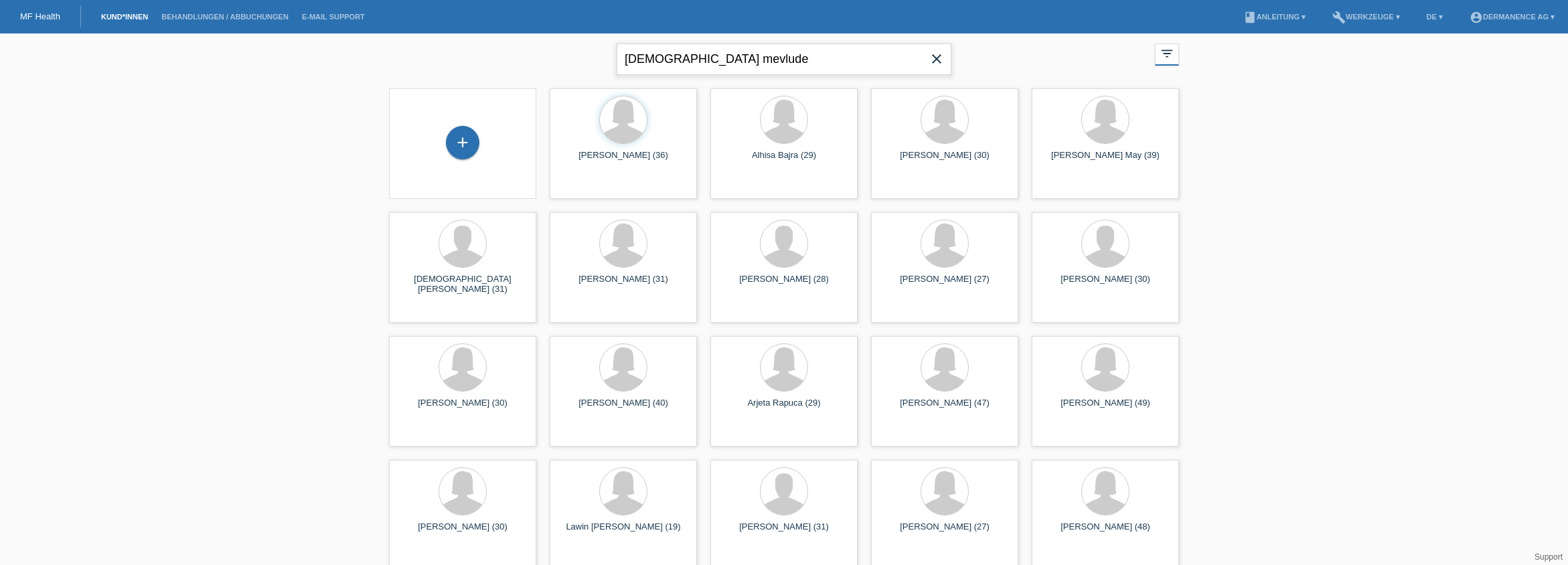
type input "islami mevlude"
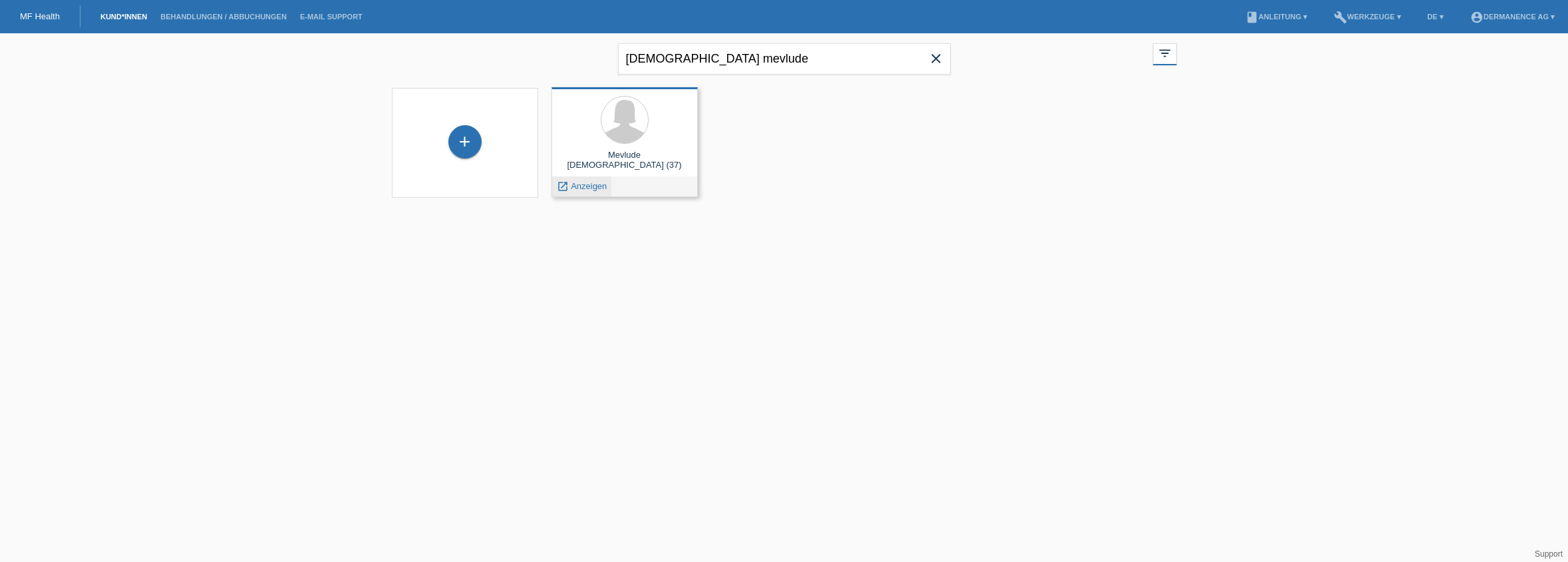
click at [591, 188] on span "Anzeigen" at bounding box center [589, 186] width 36 height 10
